Goal: Information Seeking & Learning: Learn about a topic

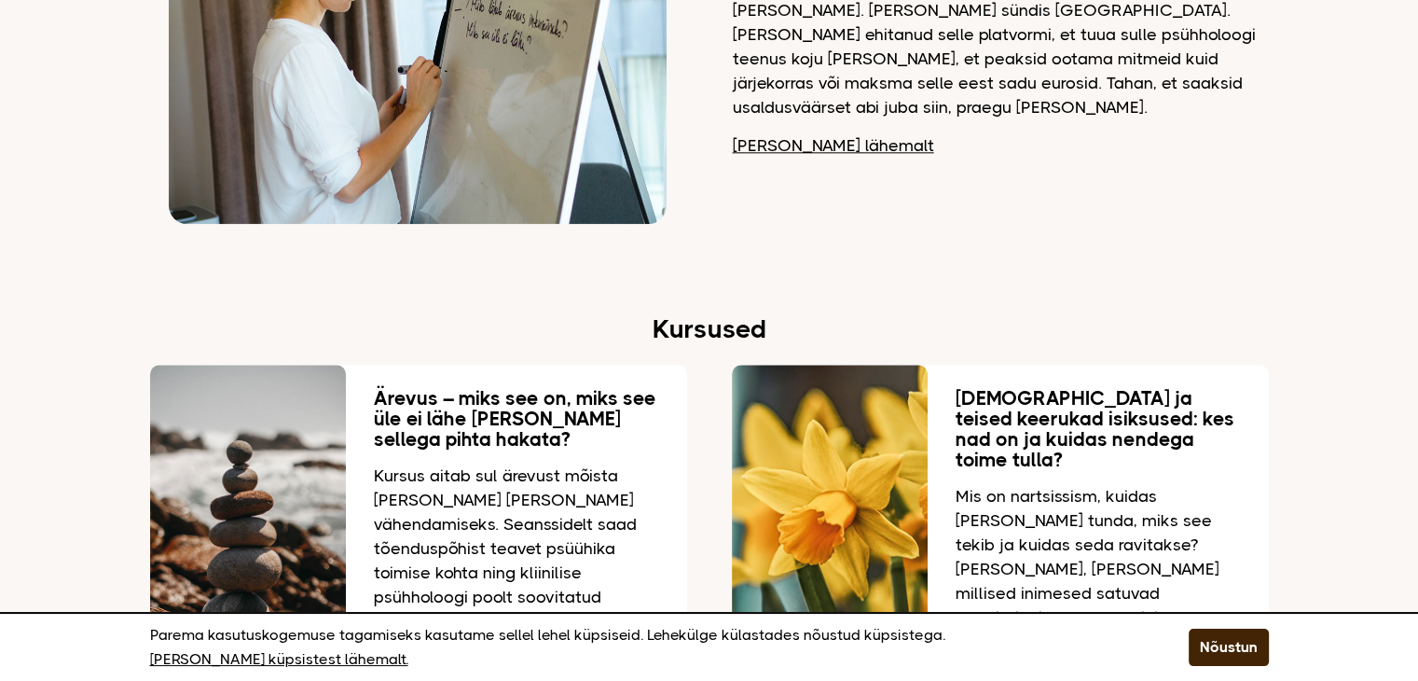
scroll to position [2518, 0]
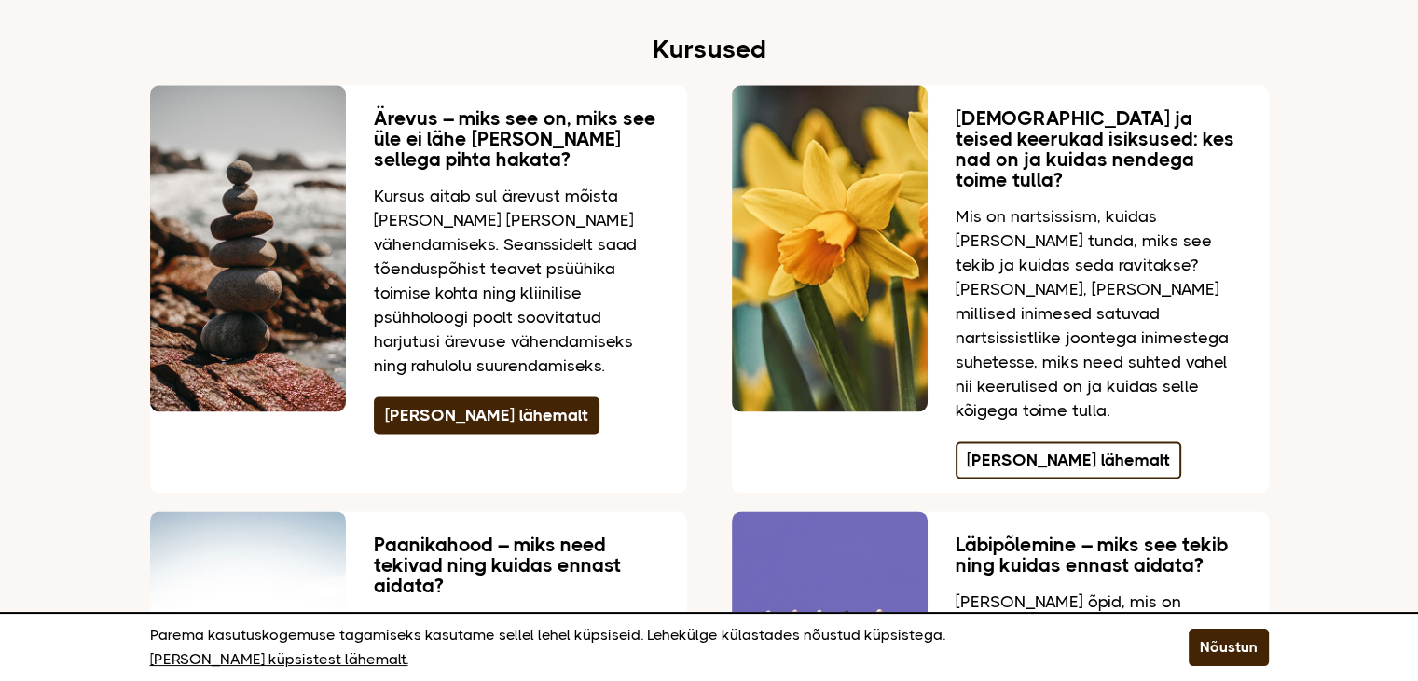
drag, startPoint x: 1051, startPoint y: 410, endPoint x: 1025, endPoint y: 398, distance: 28.8
click at [1050, 441] on link "Loe lähemalt" at bounding box center [1069, 459] width 226 height 37
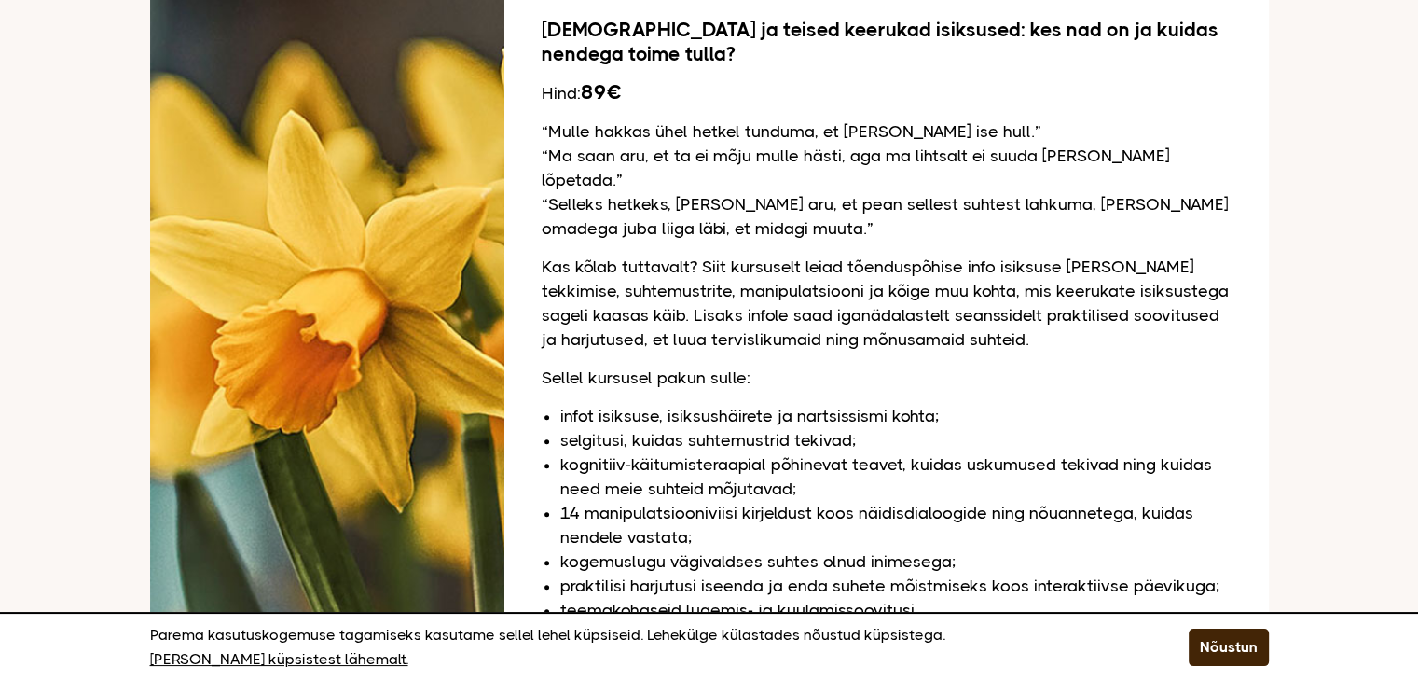
scroll to position [1097, 0]
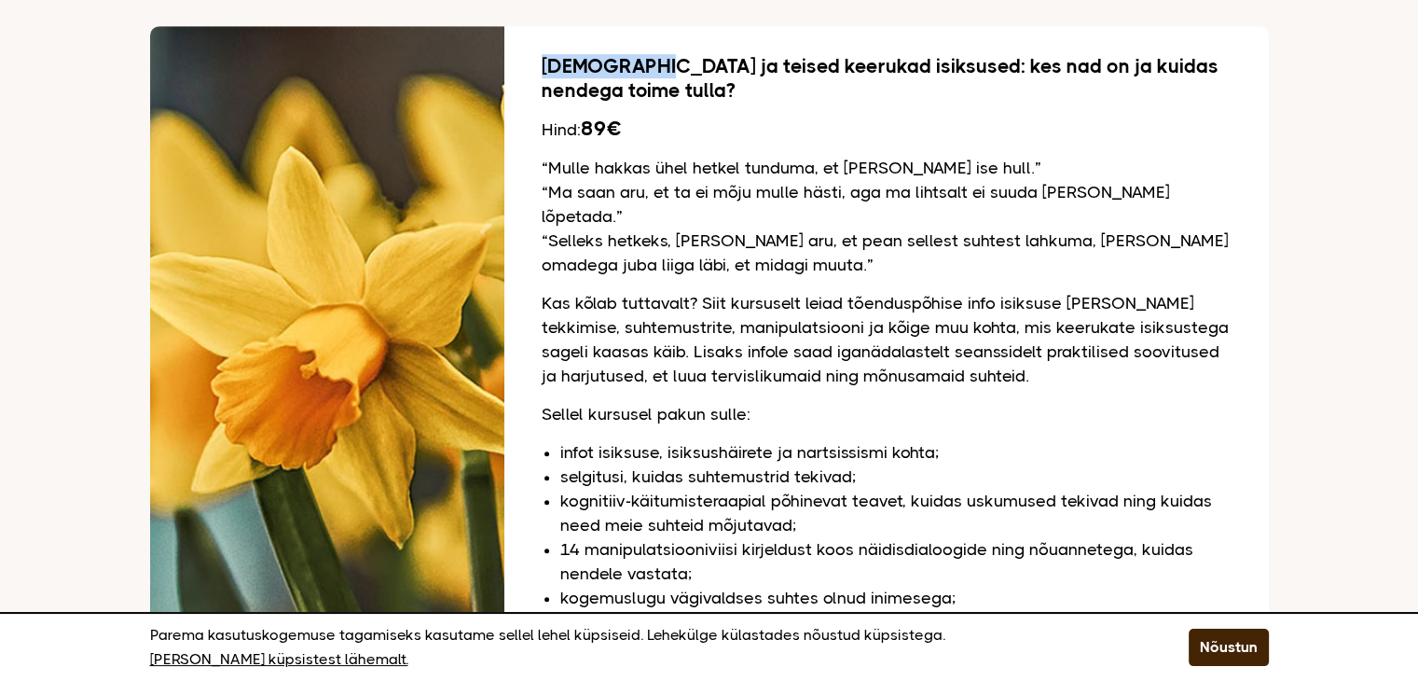
drag, startPoint x: 649, startPoint y: 35, endPoint x: 544, endPoint y: 29, distance: 105.5
click at [544, 54] on h2 "Nartsissism ja teised keerukad isiksused: kes nad on ja kuidas nendega toime tu…" at bounding box center [887, 78] width 690 height 48
copy h2 "Nartsissism"
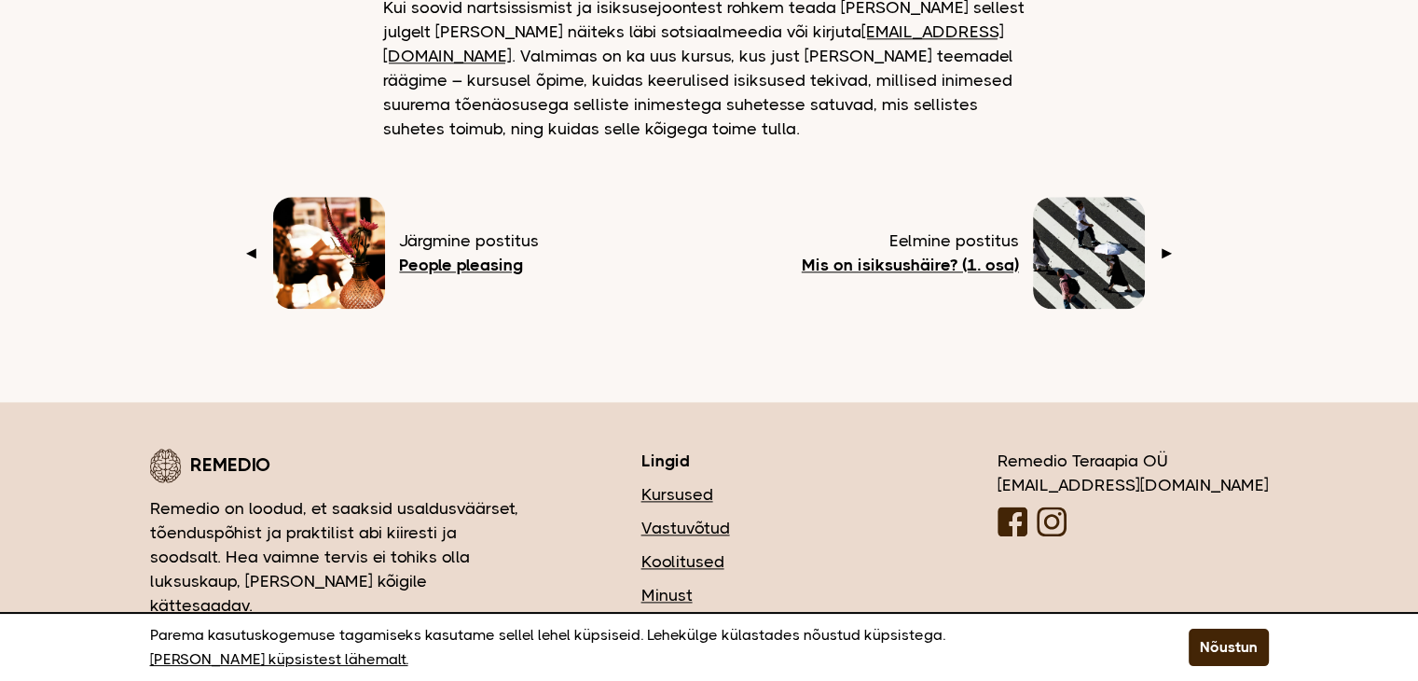
scroll to position [2343, 0]
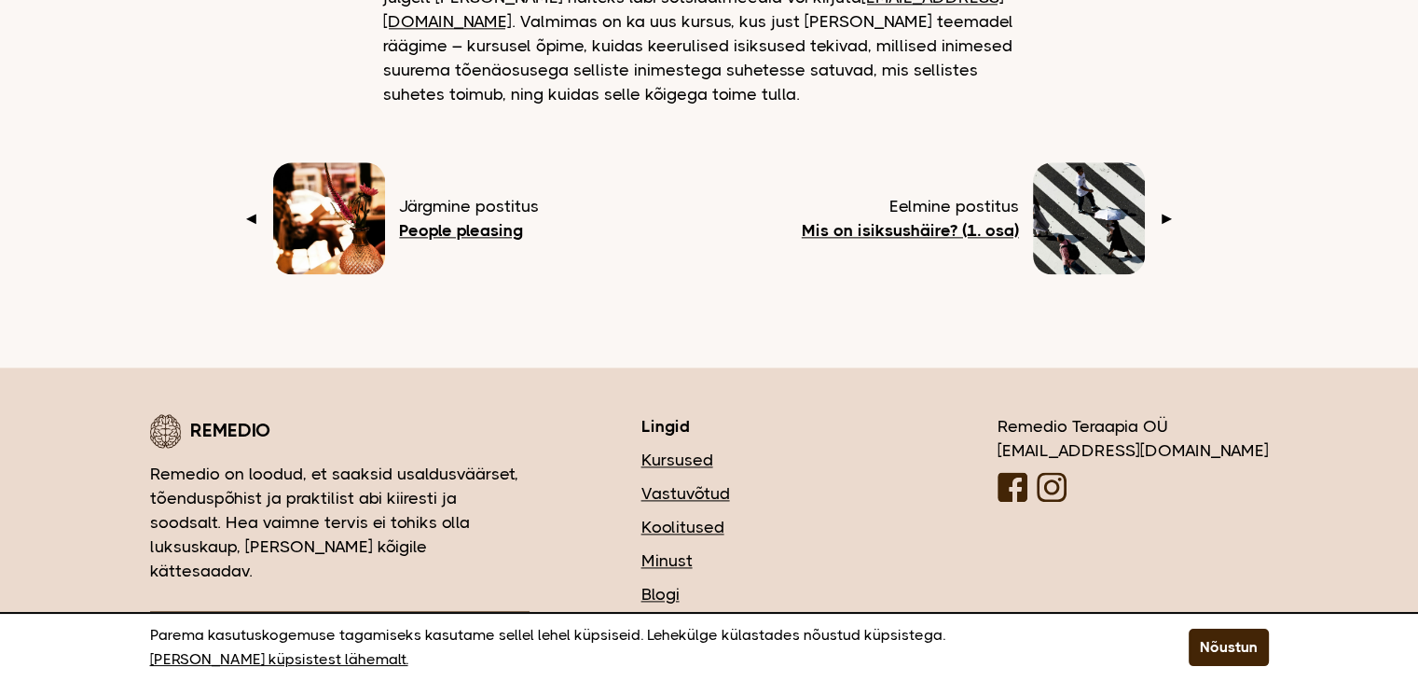
click at [884, 221] on b "Mis on isiksushäire? (1. osa)" at bounding box center [910, 230] width 217 height 19
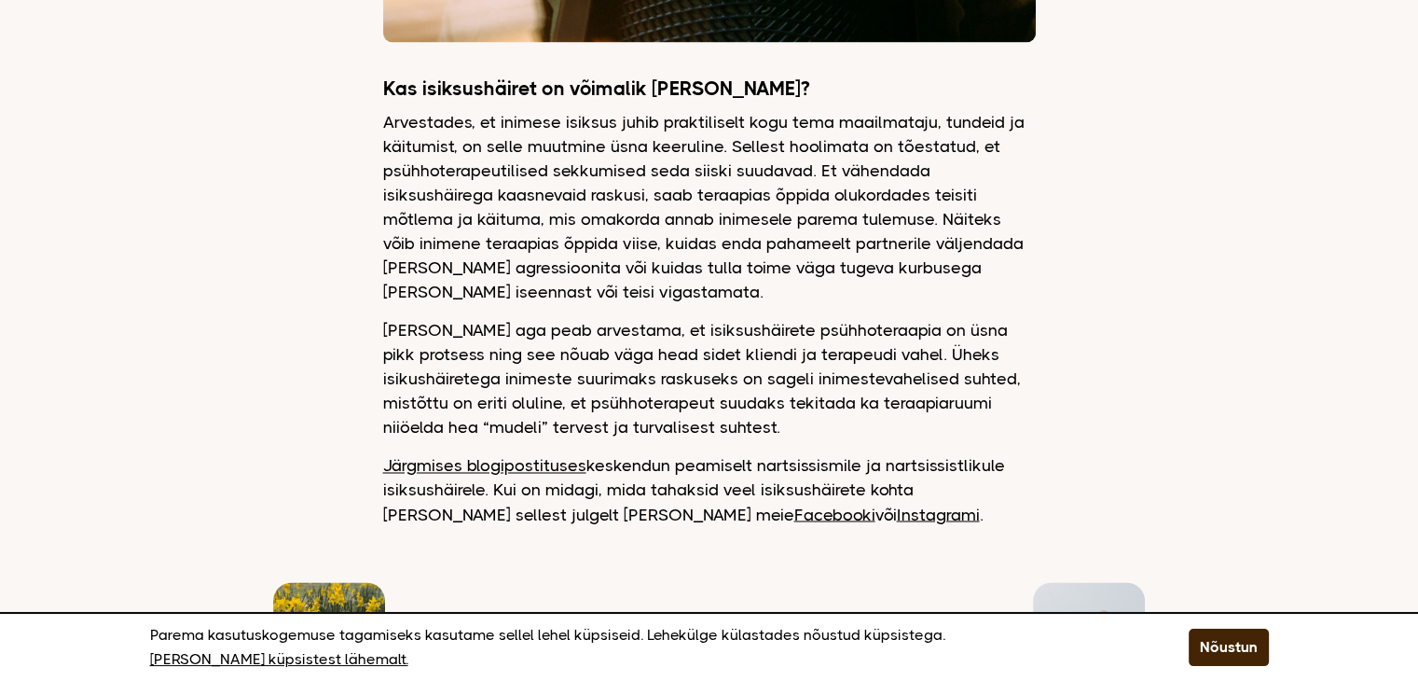
scroll to position [3078, 0]
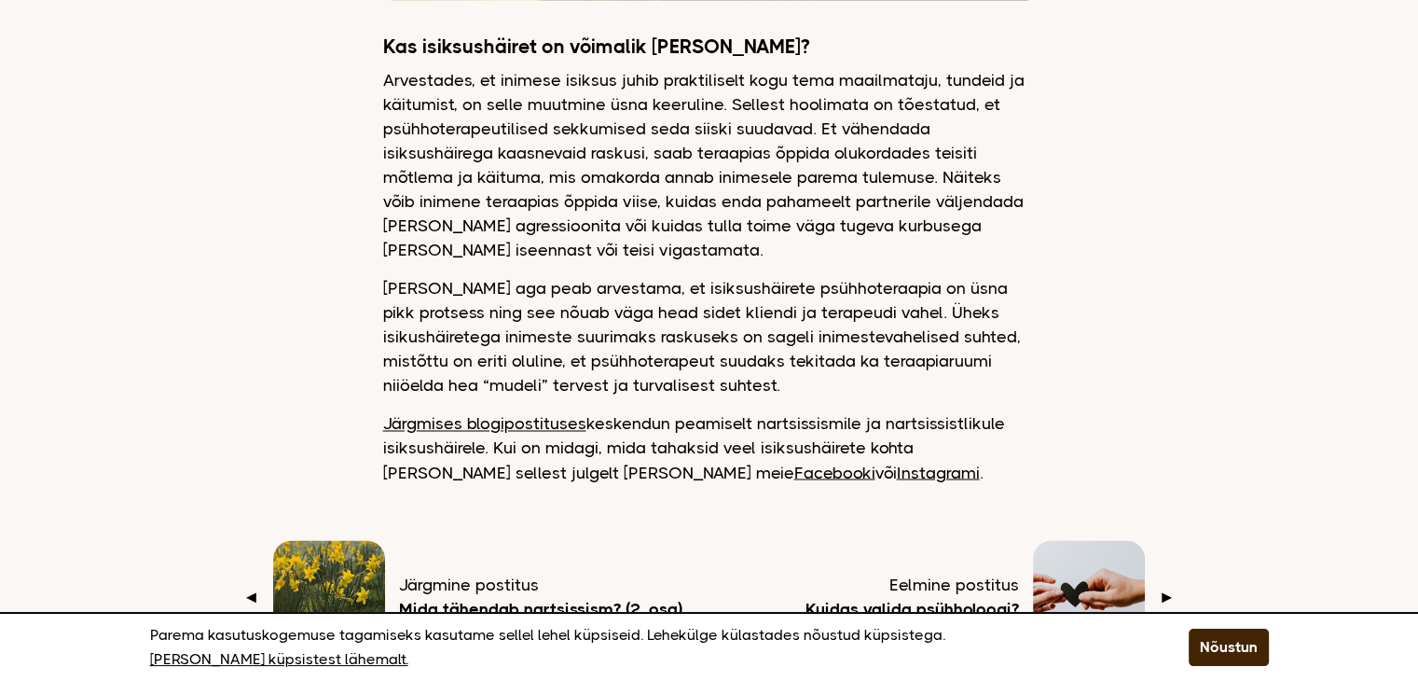
click at [943, 599] on b "Kuidas valida psühholoogi?" at bounding box center [913, 608] width 214 height 19
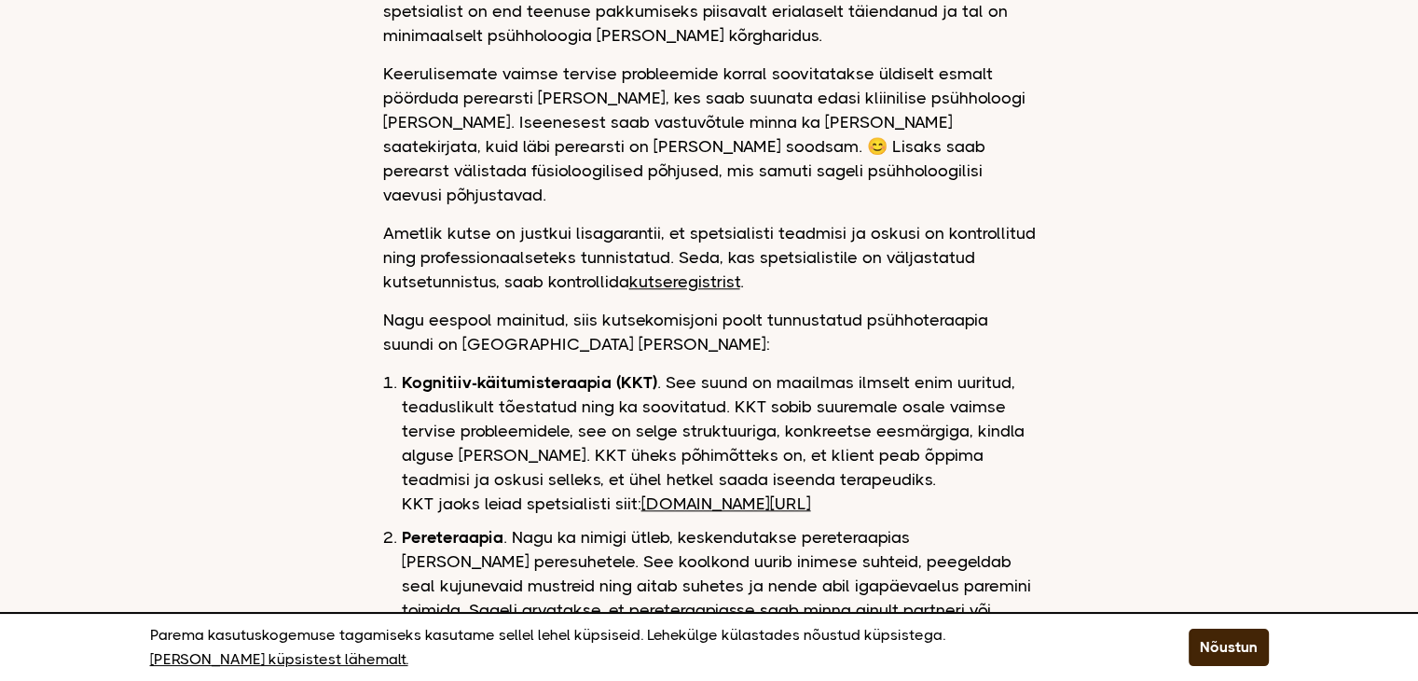
scroll to position [2238, 0]
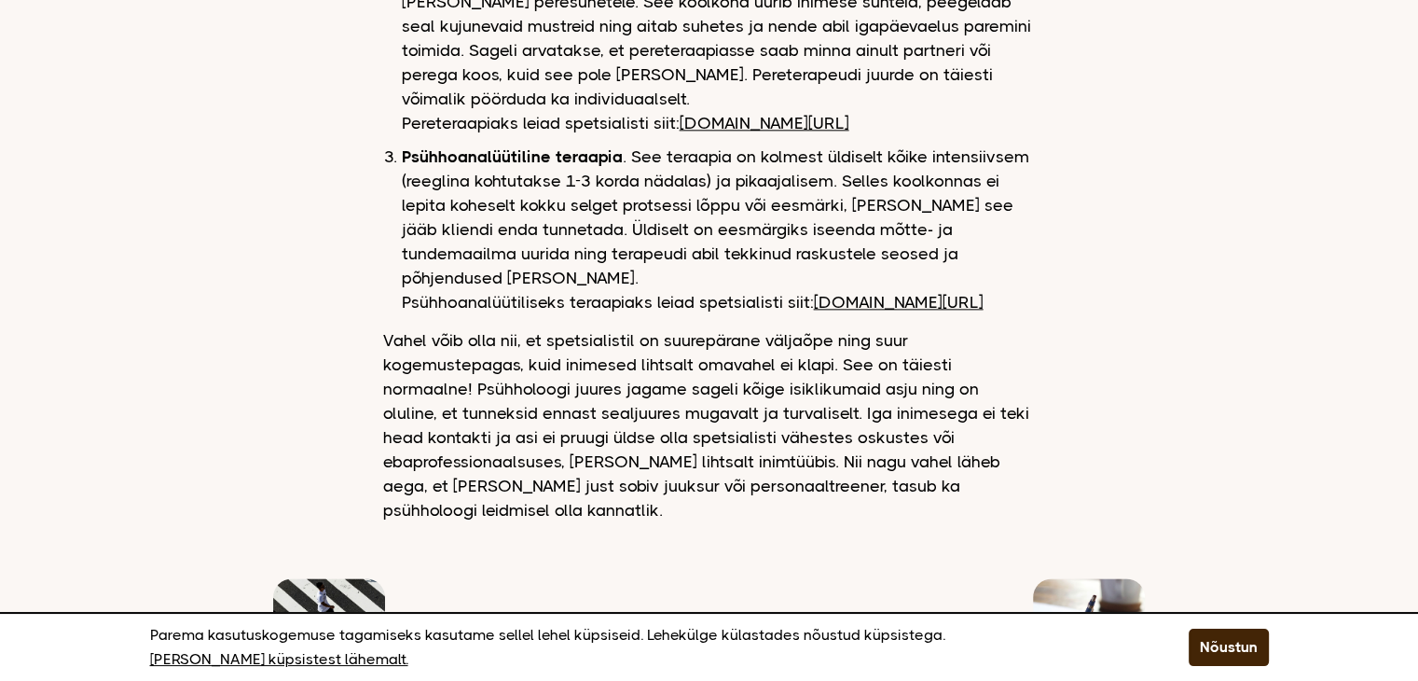
click at [992, 637] on b "Mis on eneseteraapia?" at bounding box center [930, 646] width 178 height 19
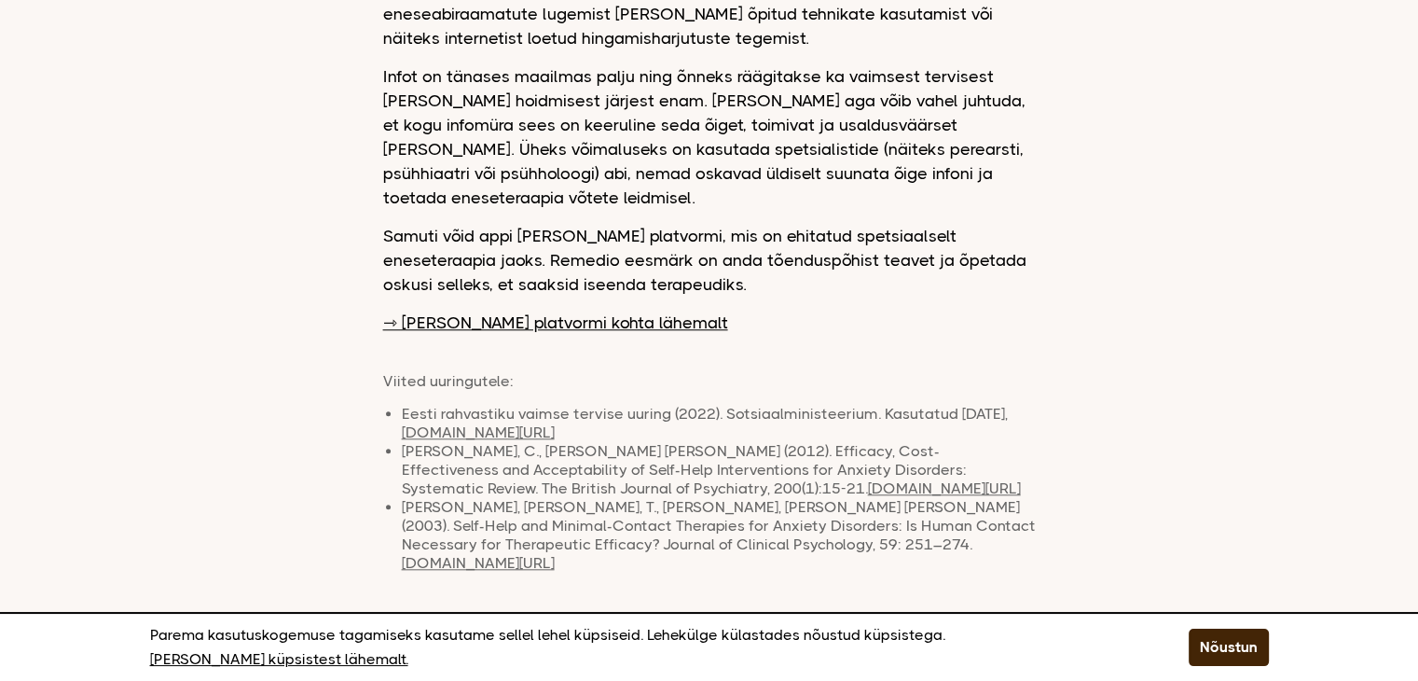
scroll to position [1958, 0]
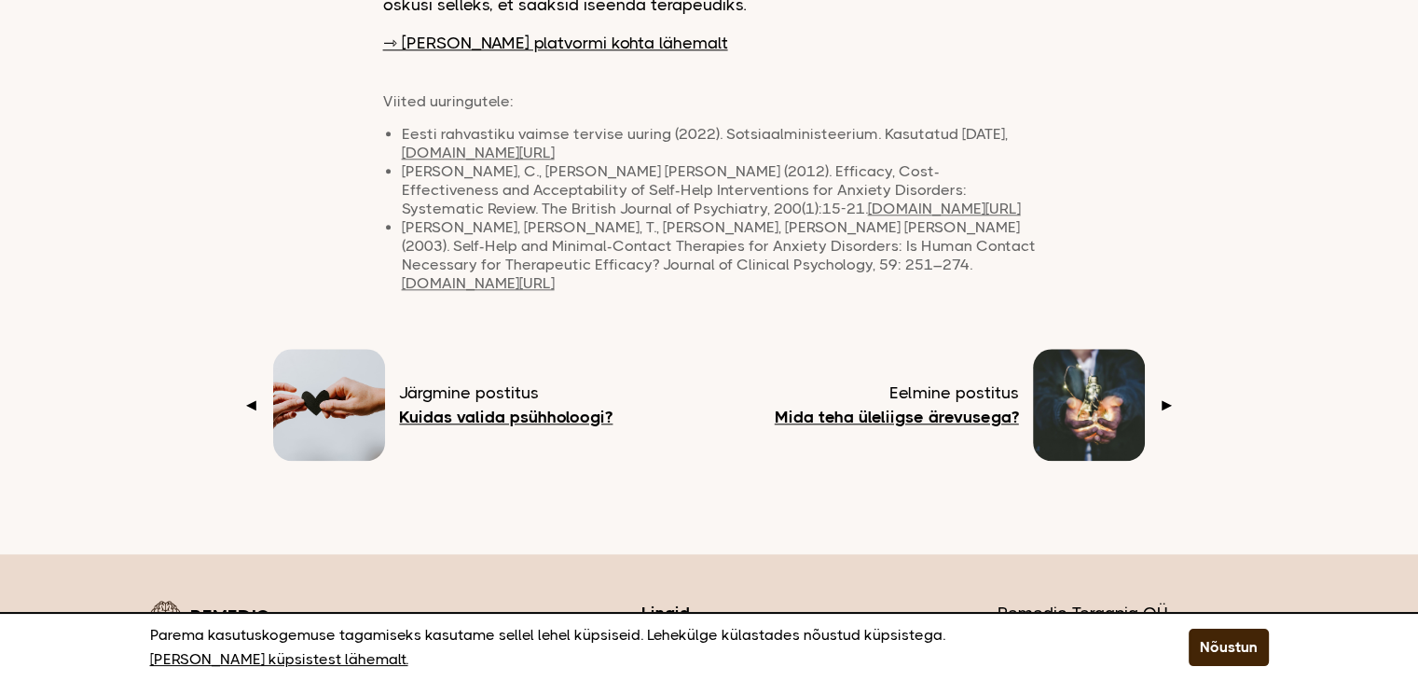
click at [865, 408] on b "Mida teha üleliigse ärevusega?" at bounding box center [897, 417] width 244 height 19
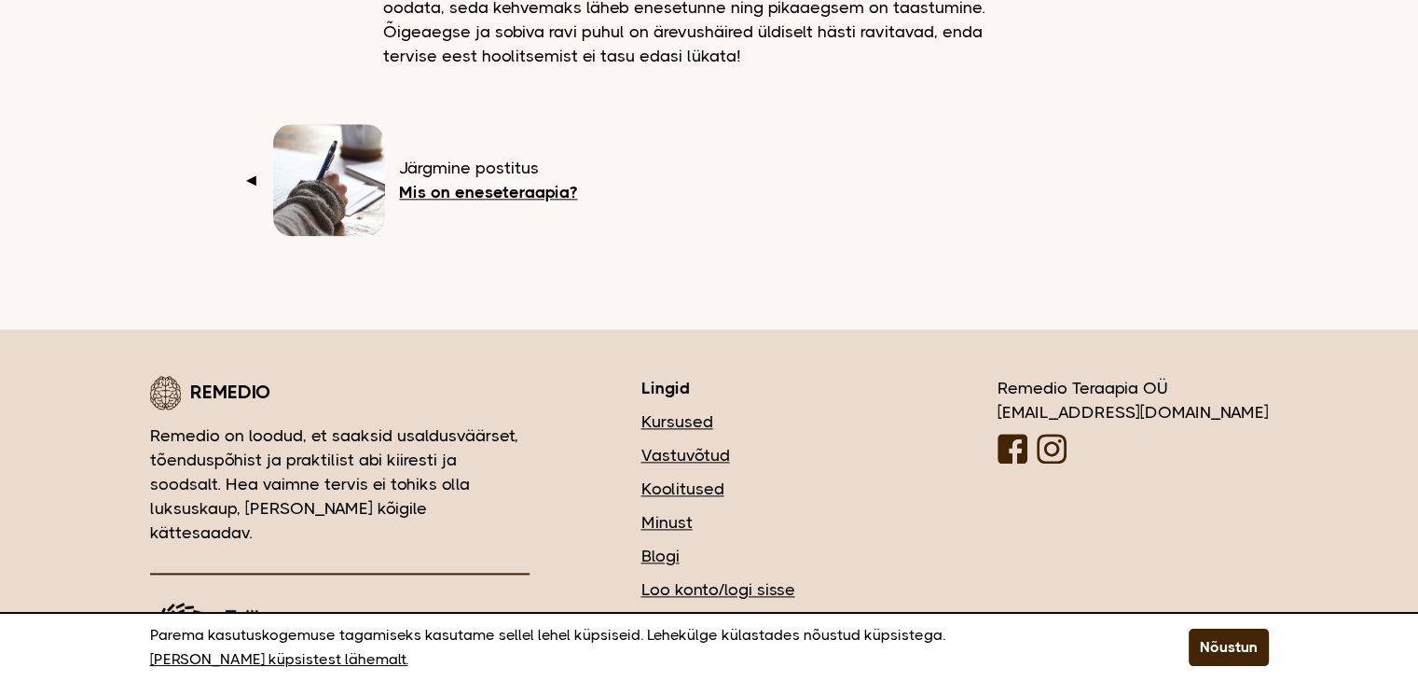
scroll to position [2208, 0]
